Goal: Task Accomplishment & Management: Use online tool/utility

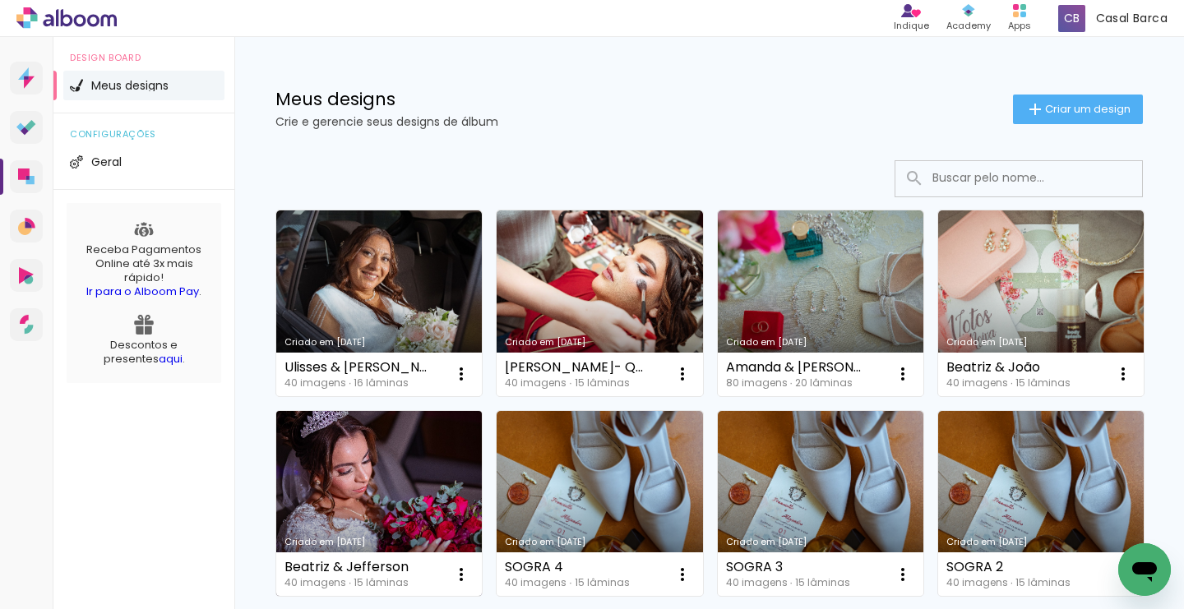
click at [409, 450] on link "Criado em [DATE]" at bounding box center [379, 504] width 206 height 186
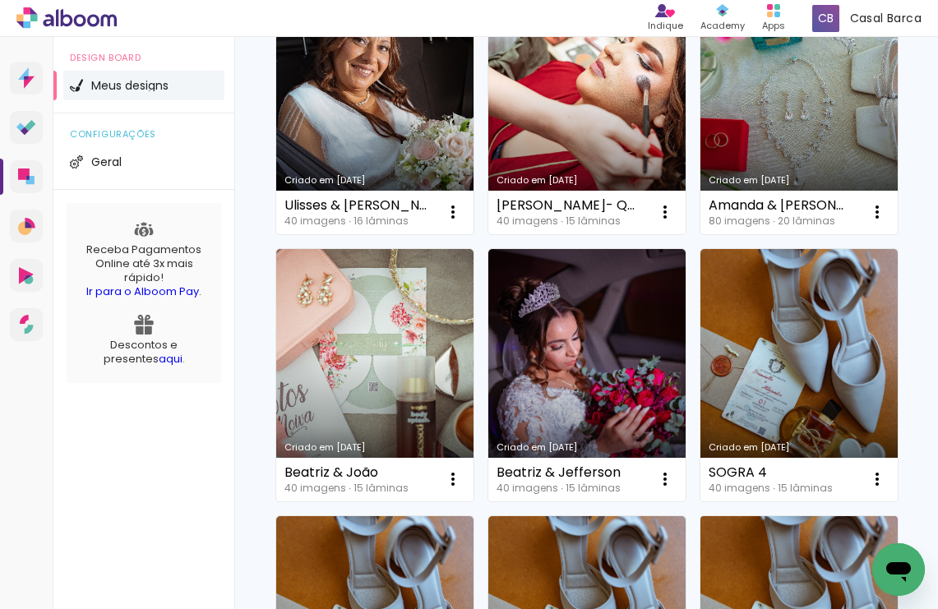
scroll to position [216, 0]
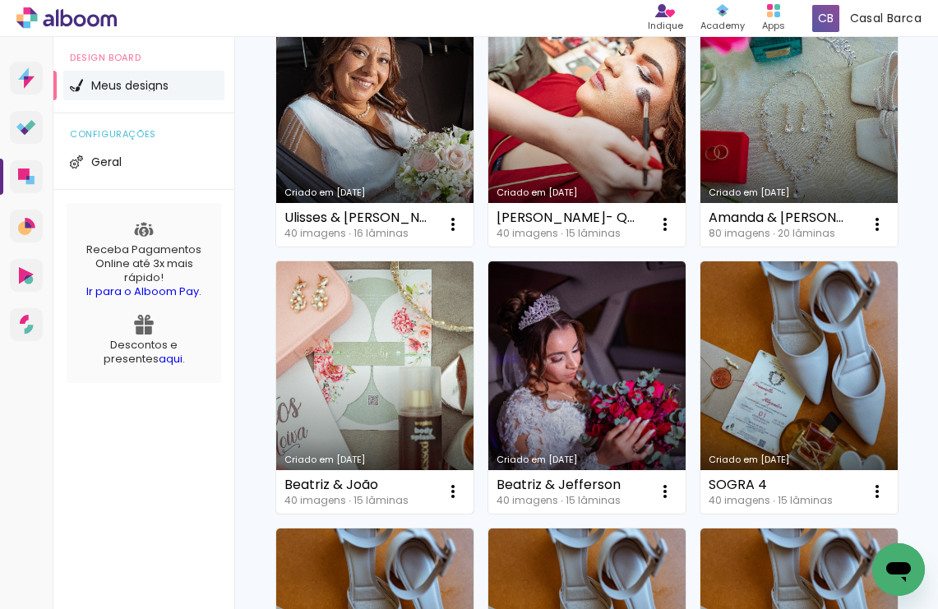
click at [441, 292] on link "Criado em [DATE]" at bounding box center [374, 388] width 197 height 252
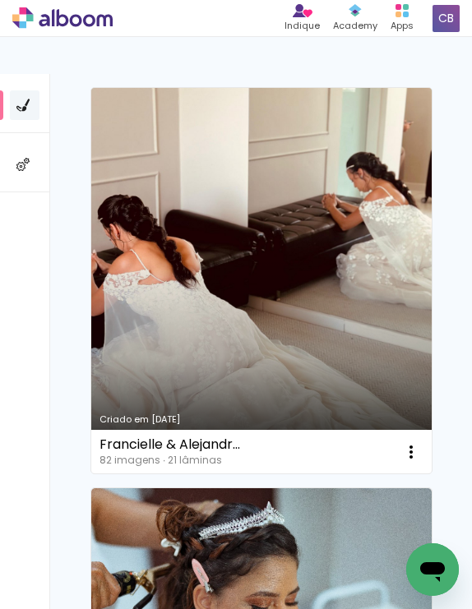
scroll to position [4171, 0]
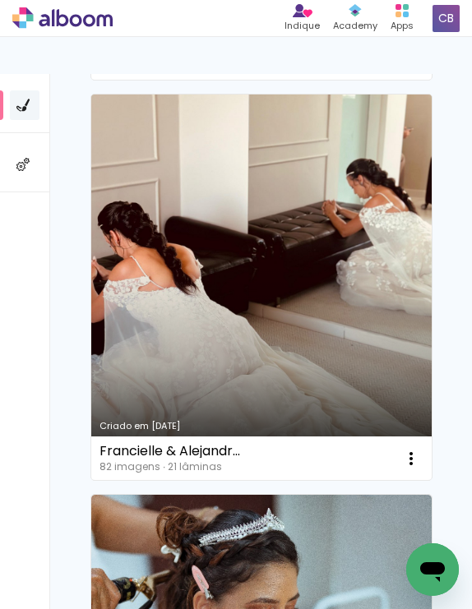
click at [279, 313] on link "Criado em [DATE]" at bounding box center [261, 288] width 340 height 386
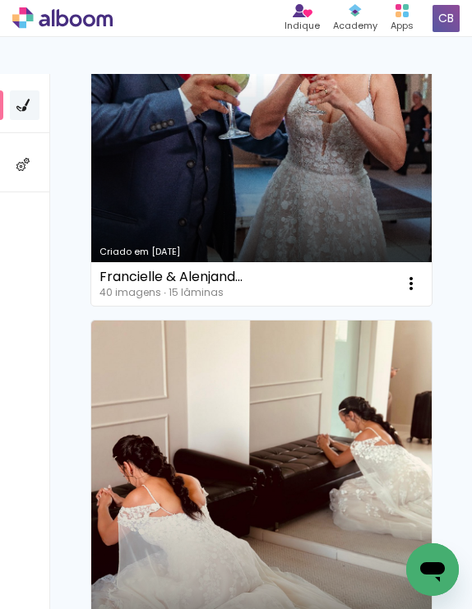
scroll to position [3950, 0]
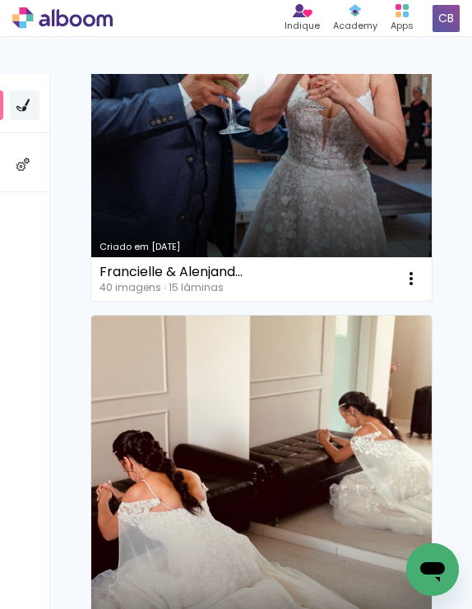
click at [220, 243] on div "Criado em [DATE]" at bounding box center [262, 247] width 324 height 9
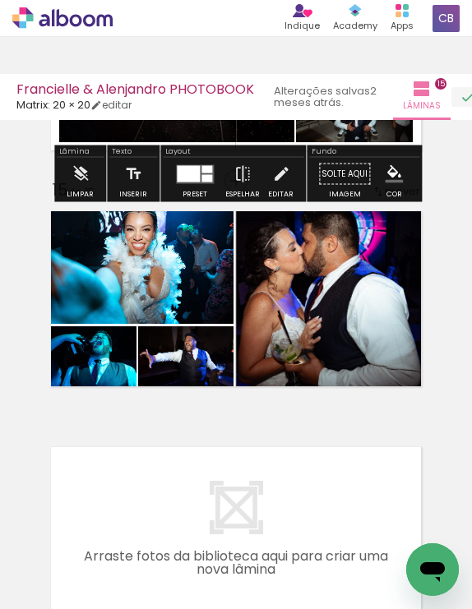
scroll to position [3272, 0]
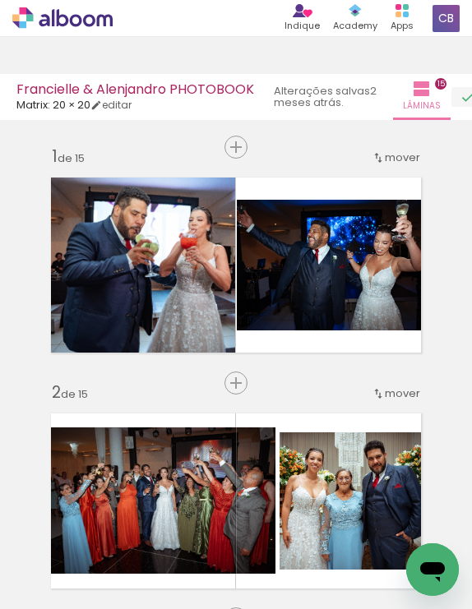
scroll to position [3272, 0]
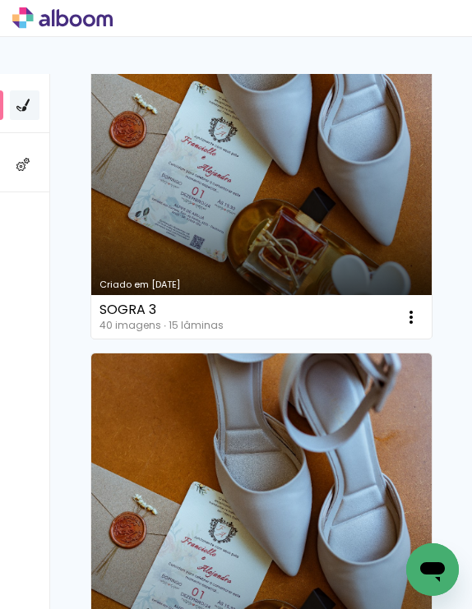
scroll to position [2701, 0]
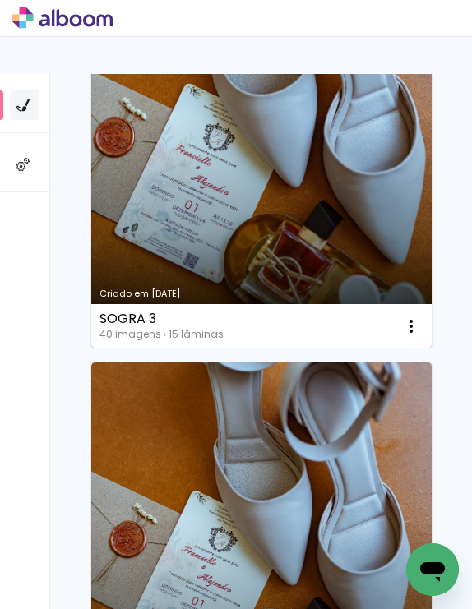
click at [239, 225] on link "Criado em [DATE]" at bounding box center [261, 155] width 340 height 386
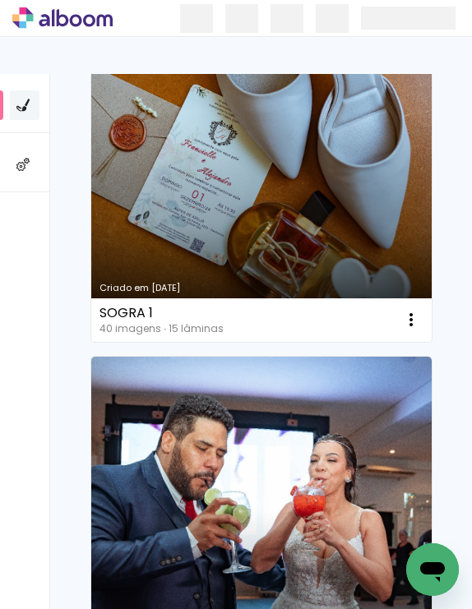
scroll to position [3518, 0]
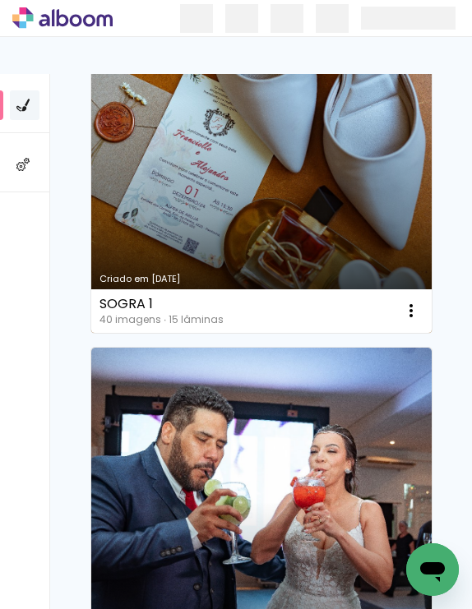
click at [203, 191] on link "Criado em [DATE]" at bounding box center [261, 140] width 340 height 386
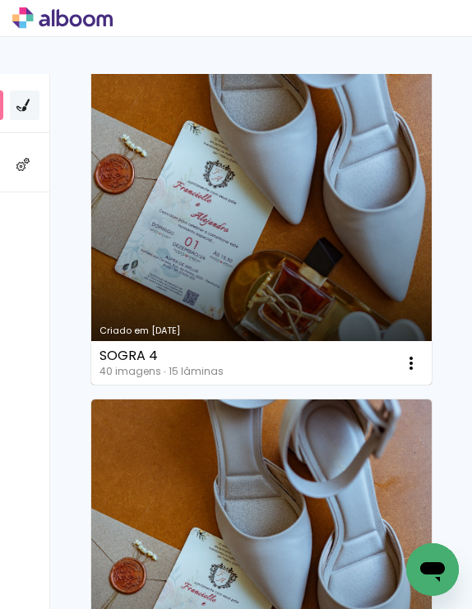
scroll to position [2245, 0]
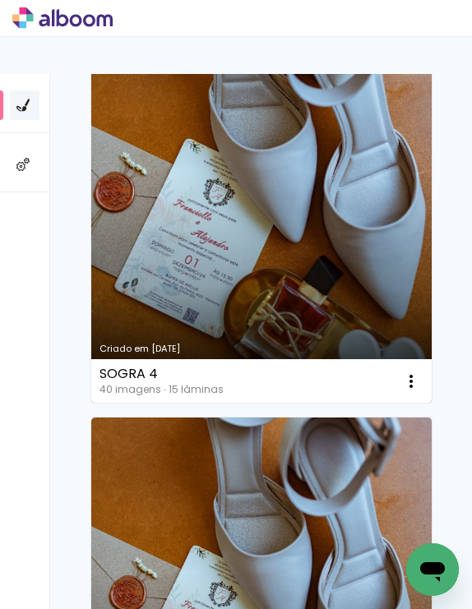
click at [252, 245] on link "Criado em [DATE]" at bounding box center [261, 210] width 340 height 386
